Goal: Task Accomplishment & Management: Use online tool/utility

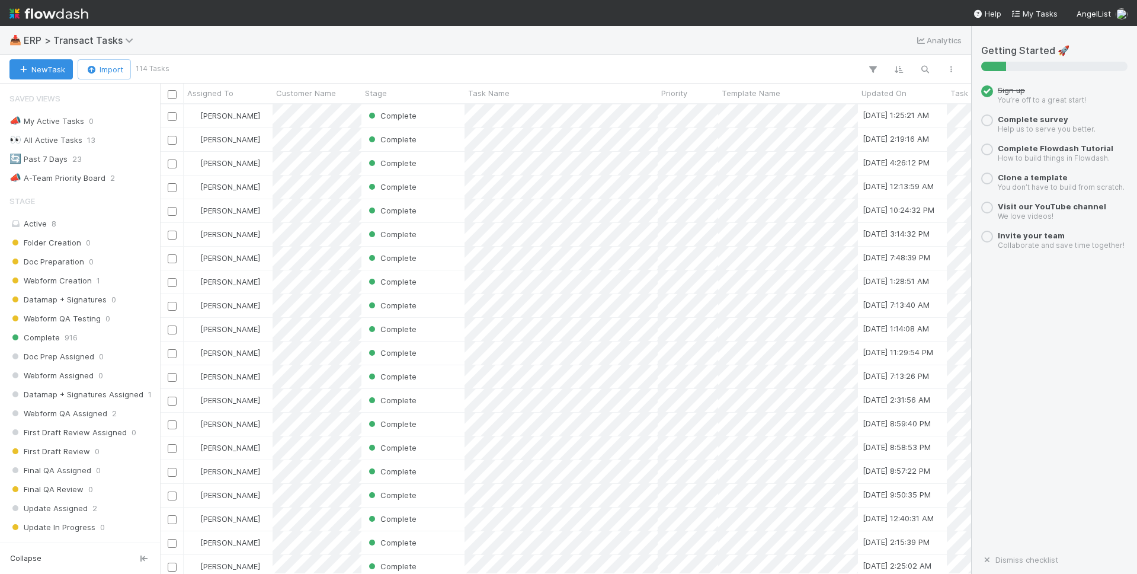
scroll to position [469, 811]
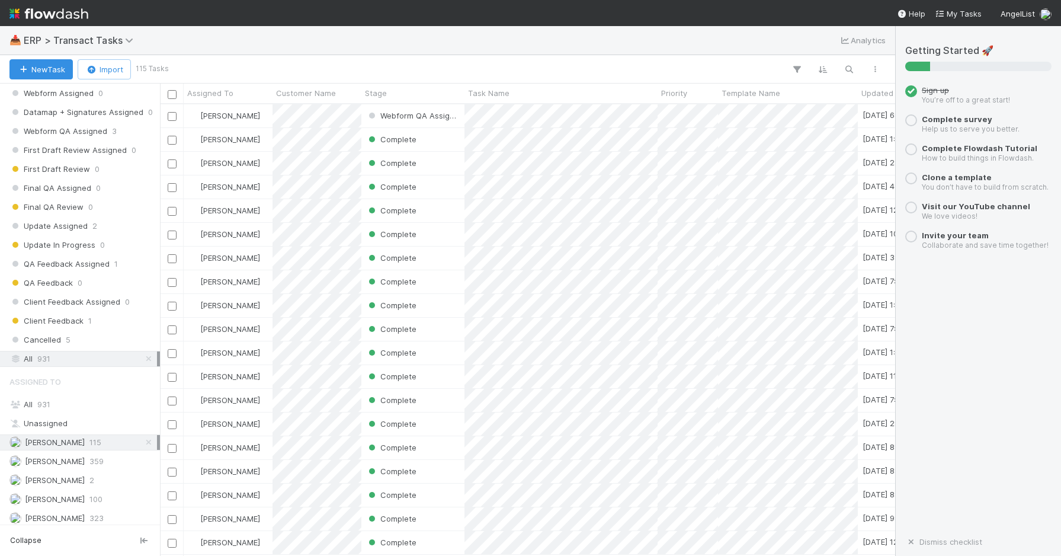
scroll to position [287, 0]
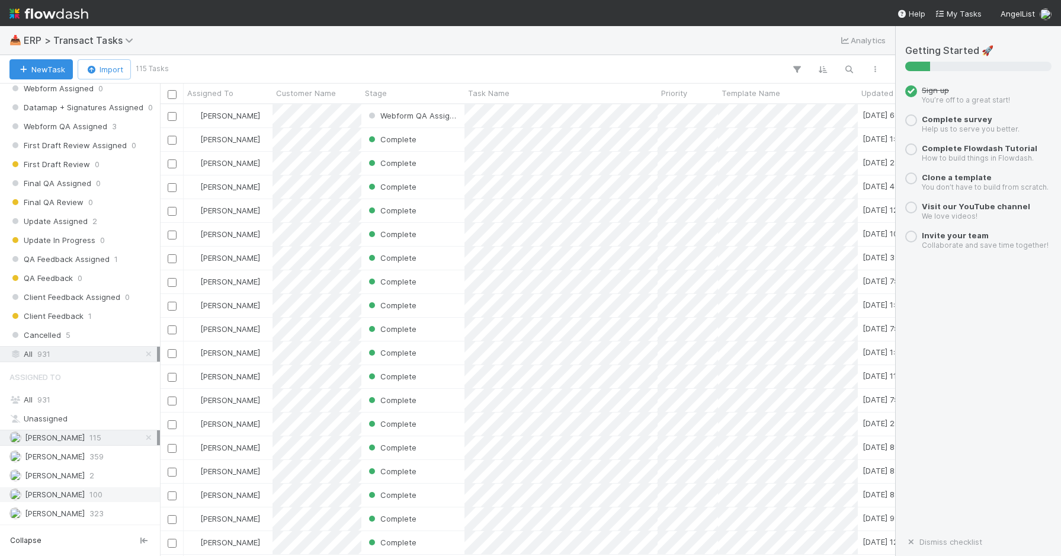
click at [89, 489] on span "100" at bounding box center [95, 494] width 13 height 15
click at [79, 434] on div "Antone Ramos 115" at bounding box center [83, 437] width 148 height 15
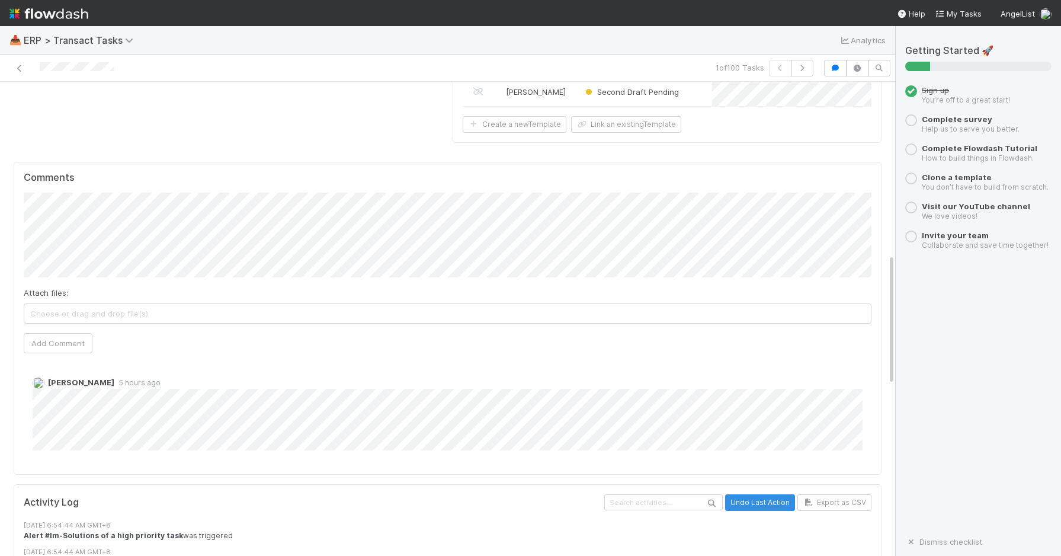
scroll to position [671, 0]
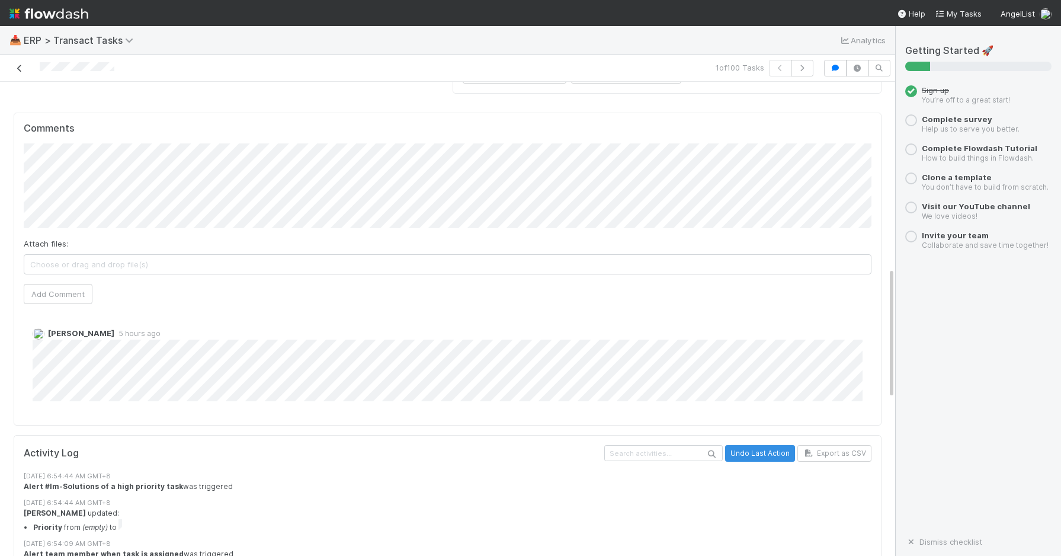
click at [17, 68] on icon at bounding box center [20, 69] width 12 height 8
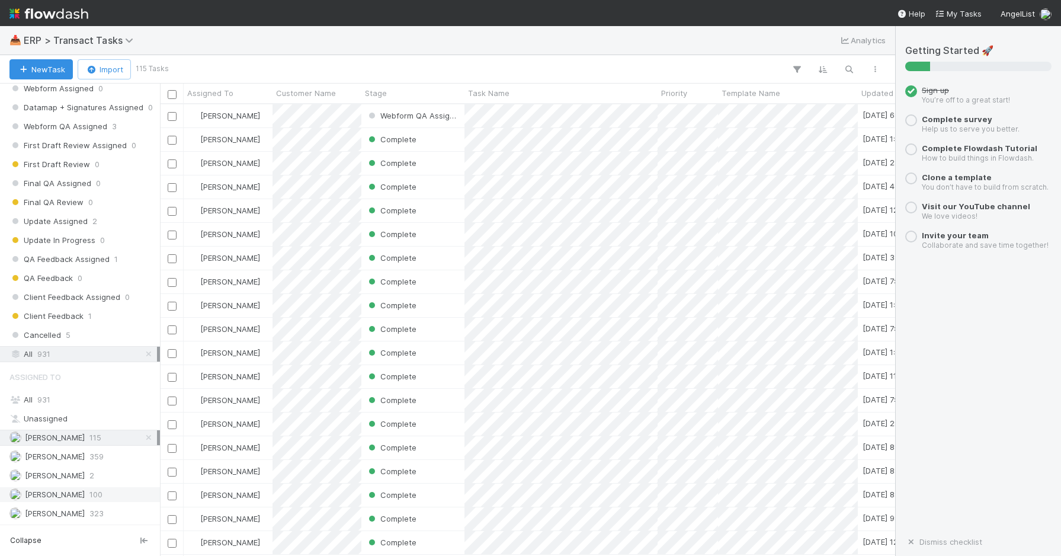
click at [72, 493] on span "[PERSON_NAME]" at bounding box center [55, 493] width 60 height 9
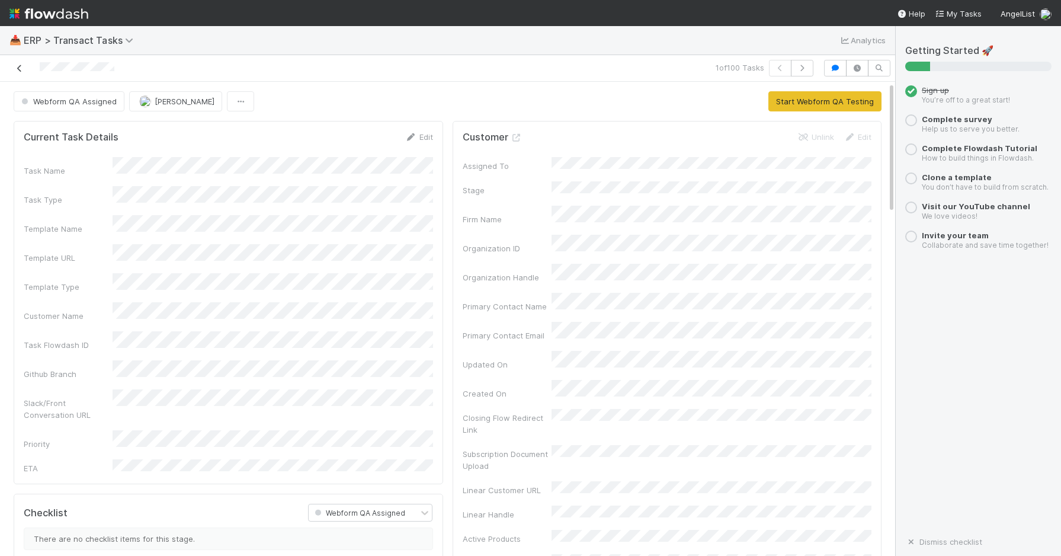
click at [22, 68] on icon at bounding box center [20, 69] width 12 height 8
